Goal: Use online tool/utility: Utilize a website feature to perform a specific function

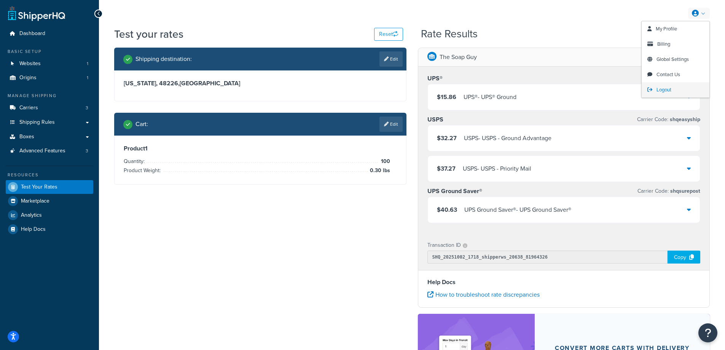
click at [665, 89] on span "Logout" at bounding box center [664, 89] width 15 height 7
click at [662, 89] on span "Logout" at bounding box center [664, 89] width 15 height 7
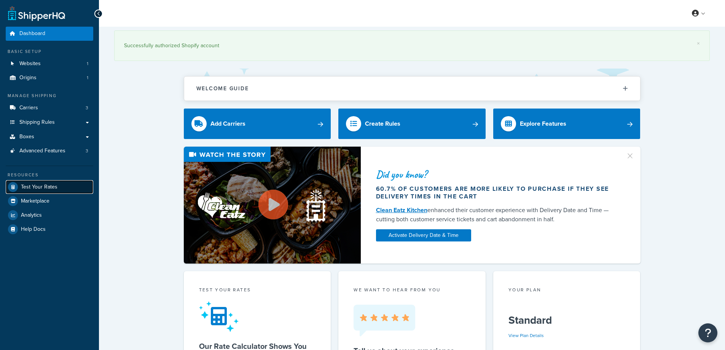
click at [41, 186] on span "Test Your Rates" at bounding box center [39, 187] width 37 height 6
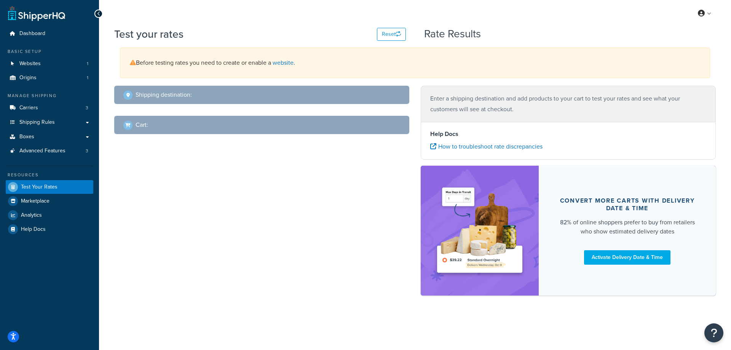
select select "[GEOGRAPHIC_DATA]"
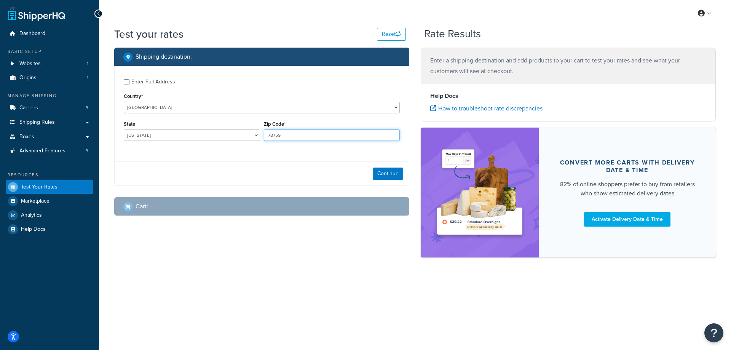
drag, startPoint x: 290, startPoint y: 137, endPoint x: 267, endPoint y: 134, distance: 23.0
click at [267, 134] on input "78759" at bounding box center [332, 134] width 136 height 11
paste input "32084"
type input "32084"
click at [251, 153] on div "Enter Full Address Country* [GEOGRAPHIC_DATA] [GEOGRAPHIC_DATA] [GEOGRAPHIC_DAT…" at bounding box center [262, 111] width 294 height 90
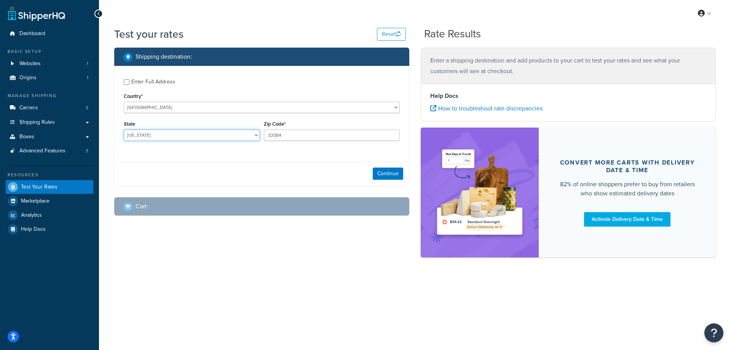
click at [158, 137] on select "[US_STATE] [US_STATE] [US_STATE] [US_STATE] [US_STATE] Armed Forces Americas Ar…" at bounding box center [192, 134] width 136 height 11
select select "FL"
click at [124, 129] on select "[US_STATE] [US_STATE] [US_STATE] [US_STATE] [US_STATE] Armed Forces Americas Ar…" at bounding box center [192, 134] width 136 height 11
click at [111, 147] on div "Shipping destination : Enter Full Address Country* [GEOGRAPHIC_DATA] [GEOGRAPHI…" at bounding box center [262, 138] width 306 height 180
click at [389, 173] on button "Continue" at bounding box center [388, 174] width 30 height 12
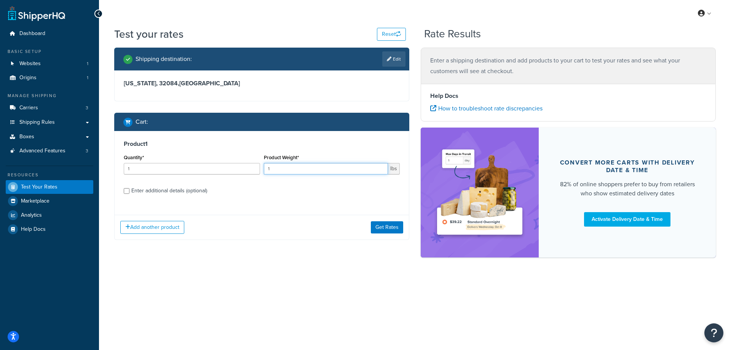
drag, startPoint x: 316, startPoint y: 169, endPoint x: 267, endPoint y: 168, distance: 48.7
click at [267, 168] on input "1" at bounding box center [326, 168] width 124 height 11
paste input "0.30"
type input "0.30"
click at [215, 171] on input "1" at bounding box center [192, 168] width 136 height 11
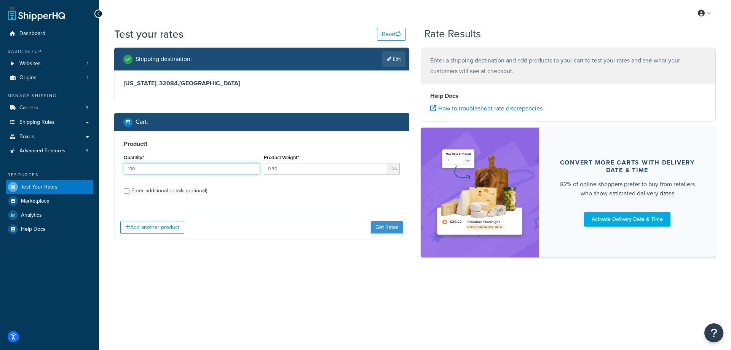
type input "100"
click at [389, 228] on button "Get Rates" at bounding box center [387, 227] width 32 height 12
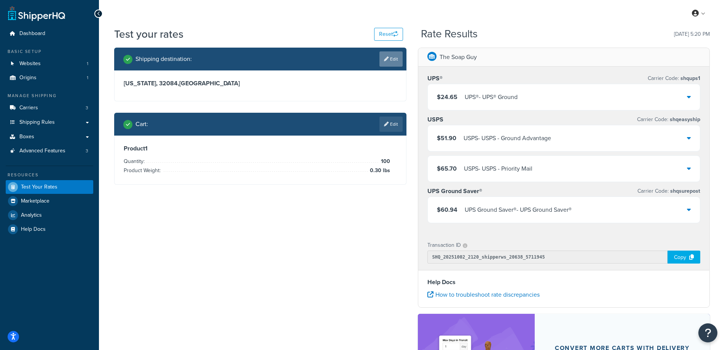
click at [396, 61] on link "Edit" at bounding box center [391, 58] width 23 height 15
select select "FL"
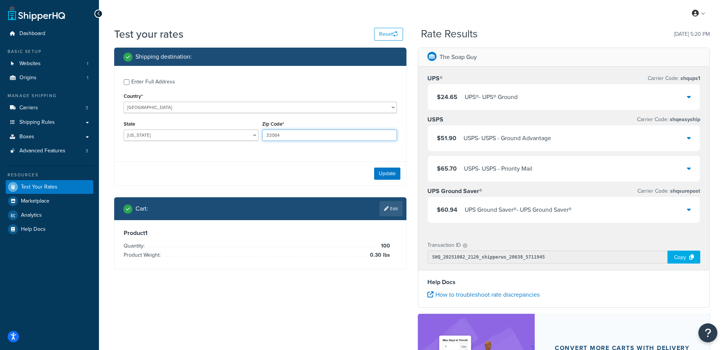
drag, startPoint x: 298, startPoint y: 136, endPoint x: 262, endPoint y: 132, distance: 37.1
click at [262, 132] on div "Zip Code* 32084" at bounding box center [329, 133] width 139 height 28
paste input "27597"
type input "27597"
click at [237, 150] on div "Enter Full Address Country* [GEOGRAPHIC_DATA] [GEOGRAPHIC_DATA] [GEOGRAPHIC_DAT…" at bounding box center [261, 111] width 292 height 90
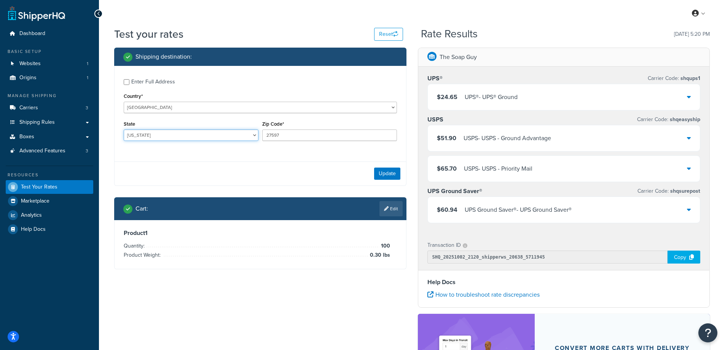
click at [185, 132] on select "[US_STATE] [US_STATE] [US_STATE] [US_STATE] [US_STATE] Armed Forces Americas Ar…" at bounding box center [191, 134] width 135 height 11
select select "NC"
click at [124, 129] on select "[US_STATE] [US_STATE] [US_STATE] [US_STATE] [US_STATE] Armed Forces Americas Ar…" at bounding box center [191, 134] width 135 height 11
click at [110, 144] on div "Shipping destination : Enter Full Address Country* [GEOGRAPHIC_DATA] [GEOGRAPHI…" at bounding box center [261, 164] width 304 height 233
click at [389, 170] on button "Update" at bounding box center [387, 174] width 26 height 12
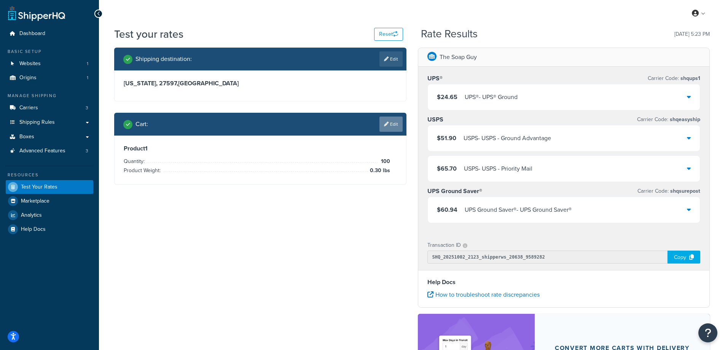
click at [394, 127] on link "Edit" at bounding box center [391, 124] width 23 height 15
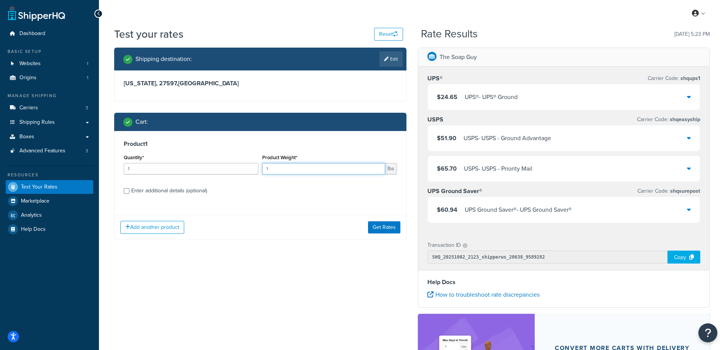
drag, startPoint x: 278, startPoint y: 172, endPoint x: 252, endPoint y: 168, distance: 25.8
click at [252, 168] on div "Quantity* 1 Product Weight* 1 lbs" at bounding box center [260, 166] width 277 height 28
paste input "0.60"
type input "0.60"
click at [206, 169] on input "1" at bounding box center [191, 168] width 135 height 11
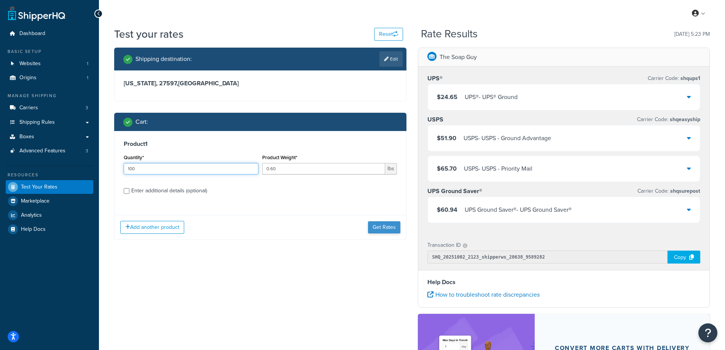
type input "100"
click at [381, 226] on button "Get Rates" at bounding box center [384, 227] width 32 height 12
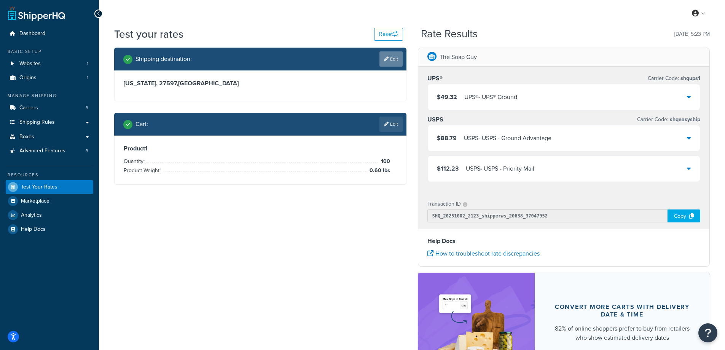
click at [393, 58] on link "Edit" at bounding box center [391, 58] width 23 height 15
select select "NC"
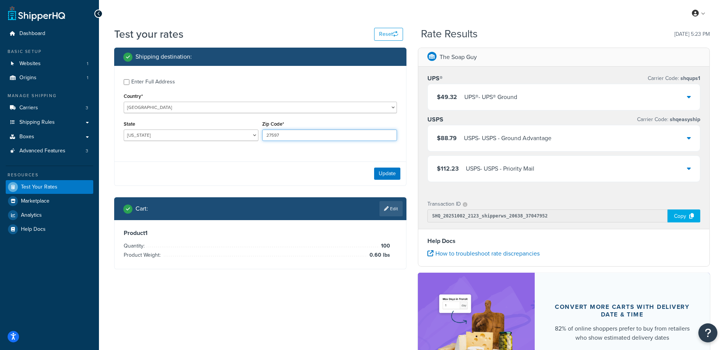
drag, startPoint x: 282, startPoint y: 134, endPoint x: 264, endPoint y: 132, distance: 18.8
click at [264, 132] on input "27597" at bounding box center [329, 134] width 135 height 11
paste input "43206"
type input "43206"
click at [216, 148] on div "Enter Full Address Country* [GEOGRAPHIC_DATA] [GEOGRAPHIC_DATA] [GEOGRAPHIC_DAT…" at bounding box center [261, 111] width 292 height 90
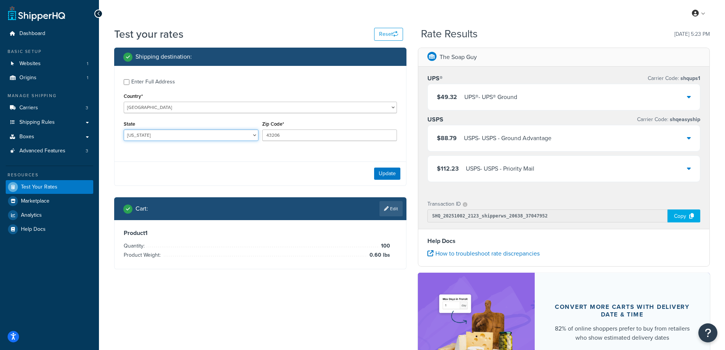
click at [172, 132] on select "[US_STATE] [US_STATE] [US_STATE] [US_STATE] [US_STATE] Armed Forces Americas Ar…" at bounding box center [191, 134] width 135 height 11
select select "OH"
click at [124, 129] on select "[US_STATE] [US_STATE] [US_STATE] [US_STATE] [US_STATE] Armed Forces Americas Ar…" at bounding box center [191, 134] width 135 height 11
click at [166, 150] on div "Enter Full Address Country* [GEOGRAPHIC_DATA] [GEOGRAPHIC_DATA] [GEOGRAPHIC_DAT…" at bounding box center [261, 111] width 292 height 90
click at [385, 172] on button "Update" at bounding box center [387, 174] width 26 height 12
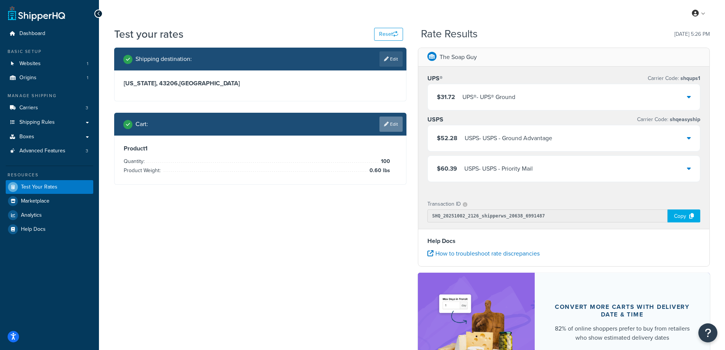
click at [394, 122] on link "Edit" at bounding box center [391, 124] width 23 height 15
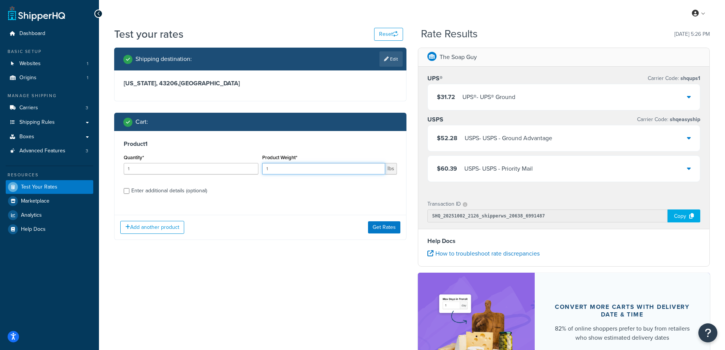
drag, startPoint x: 286, startPoint y: 168, endPoint x: 256, endPoint y: 168, distance: 30.1
click at [256, 168] on div "Quantity* 1 Product Weight* 1 lbs" at bounding box center [260, 166] width 277 height 28
paste input "3.20"
type input "3.20"
click at [198, 165] on input "1" at bounding box center [191, 168] width 135 height 11
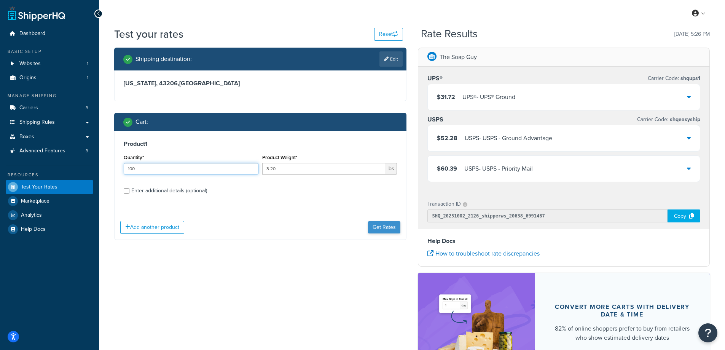
type input "100"
click at [384, 230] on button "Get Rates" at bounding box center [384, 227] width 32 height 12
